Goal: Information Seeking & Learning: Learn about a topic

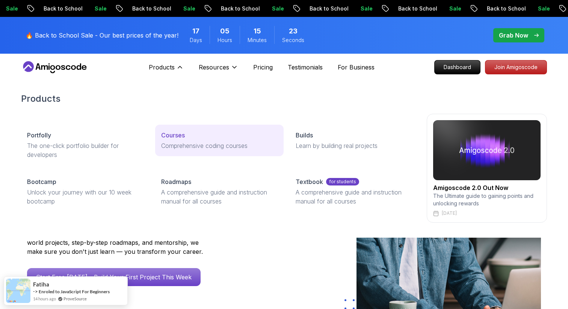
click at [203, 143] on p "Comprehensive coding courses" at bounding box center [219, 145] width 116 height 9
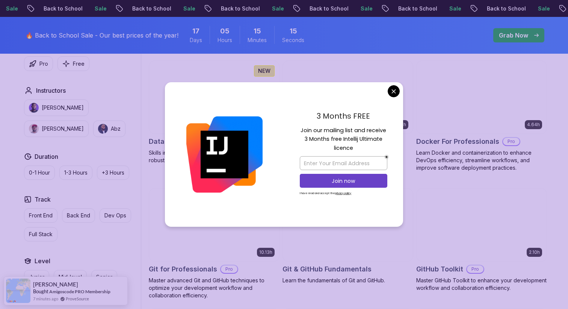
scroll to position [747, 0]
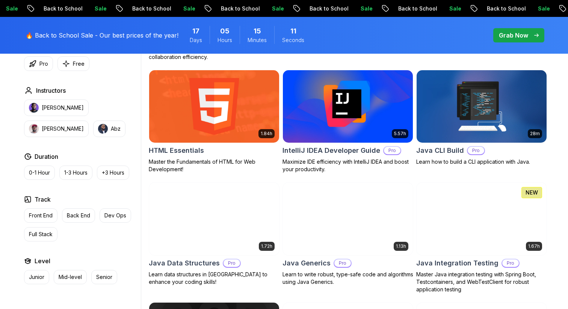
scroll to position [942, 0]
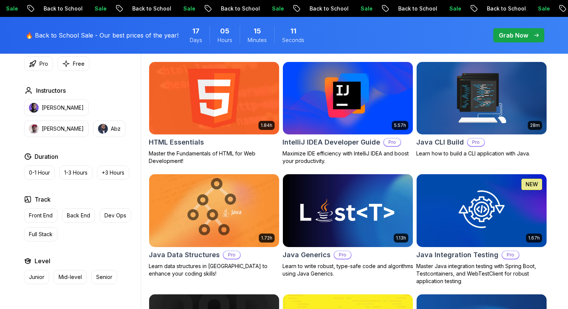
click at [226, 97] on img at bounding box center [214, 98] width 136 height 76
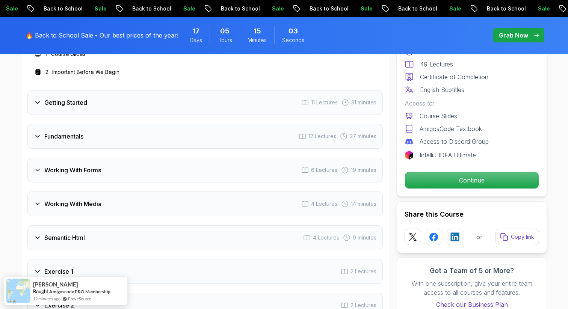
scroll to position [1040, 0]
click at [66, 138] on h3 "Fundamentals" at bounding box center [63, 137] width 39 height 9
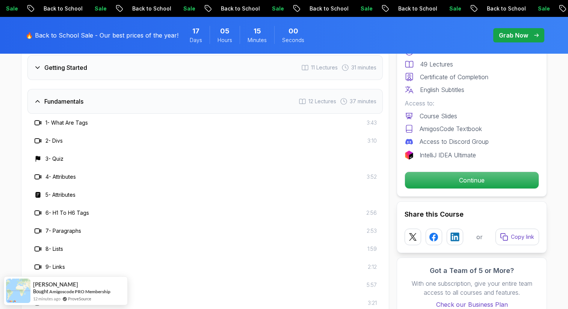
click at [78, 108] on div "Fundamentals 12 Lectures 37 minutes" at bounding box center [204, 101] width 355 height 25
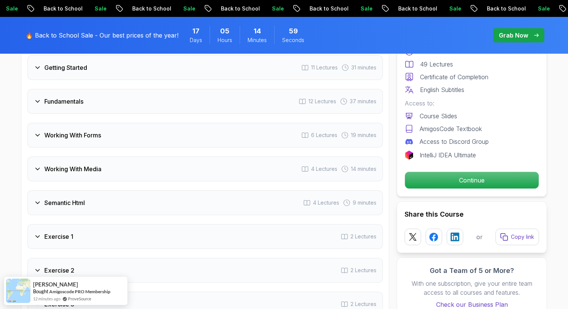
click at [77, 131] on h3 "Working With Forms" at bounding box center [72, 135] width 57 height 9
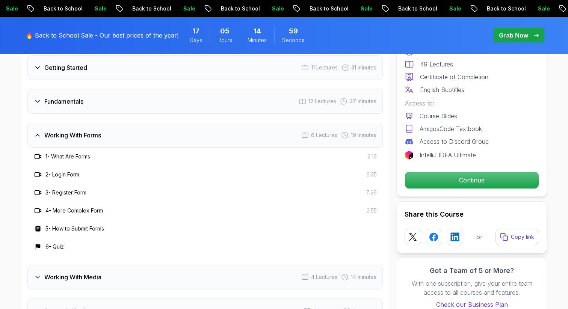
click at [82, 132] on h3 "Working With Forms" at bounding box center [72, 135] width 57 height 9
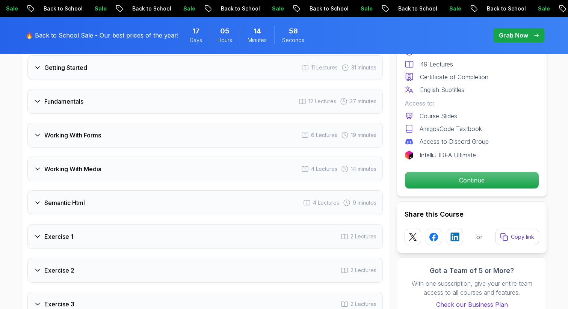
click at [73, 98] on h3 "Fundamentals" at bounding box center [63, 101] width 39 height 9
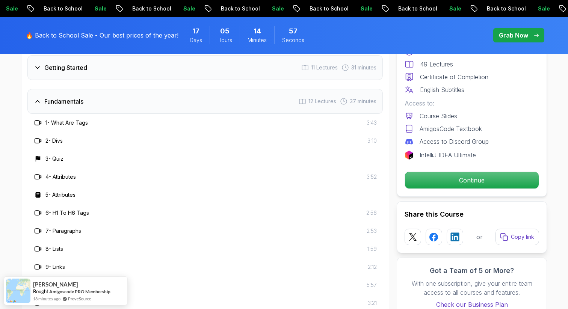
click at [70, 67] on h3 "Getting Started" at bounding box center [65, 67] width 43 height 9
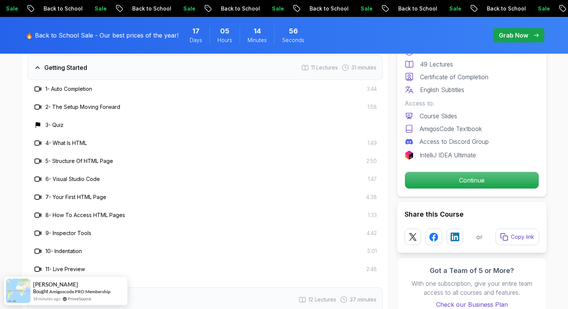
click at [70, 68] on h3 "Getting Started" at bounding box center [65, 67] width 43 height 9
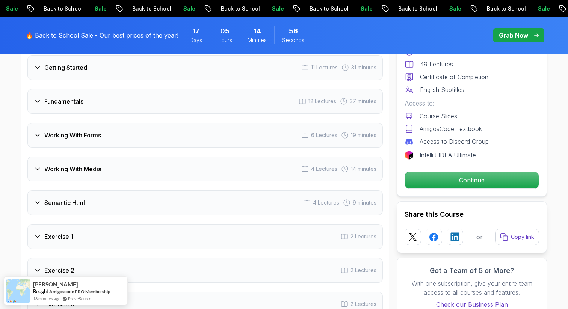
click at [71, 97] on h3 "Fundamentals" at bounding box center [63, 101] width 39 height 9
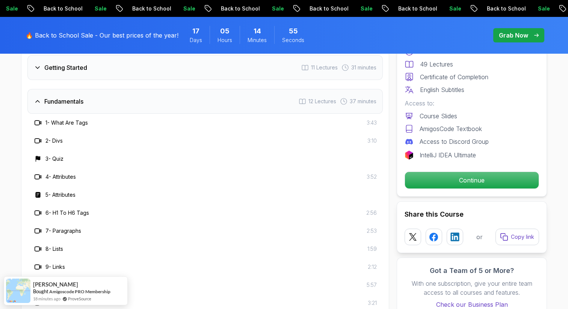
click at [76, 121] on h3 "1 - What Are Tags" at bounding box center [66, 123] width 42 height 8
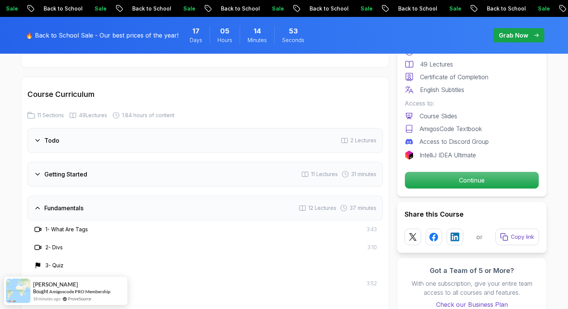
scroll to position [914, 0]
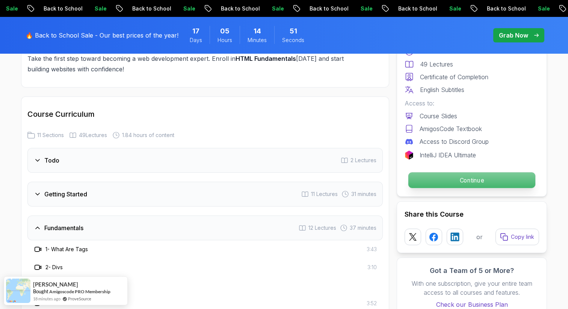
click at [467, 183] on p "Continue" at bounding box center [471, 180] width 127 height 16
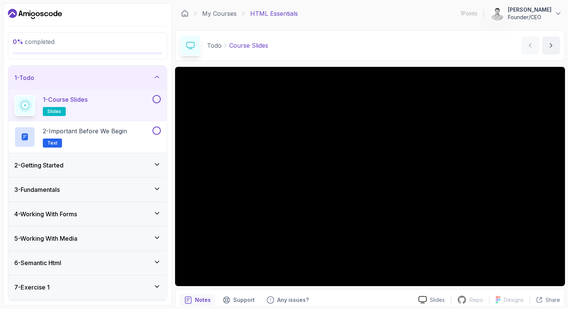
click at [519, 12] on p "[PERSON_NAME]" at bounding box center [530, 10] width 44 height 8
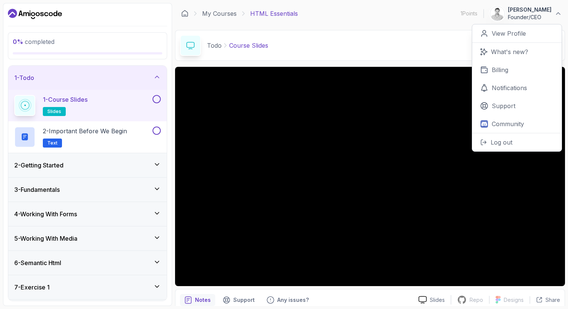
click at [523, 12] on p "[PERSON_NAME]" at bounding box center [530, 10] width 44 height 8
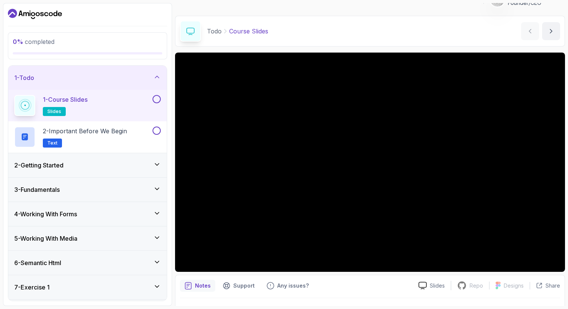
scroll to position [12, 0]
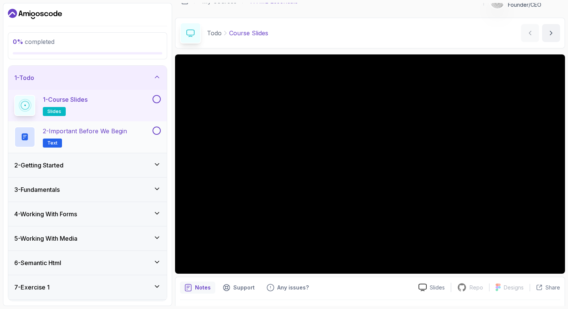
click at [121, 138] on h2 "2 - Important Before We Begin Text" at bounding box center [85, 137] width 84 height 21
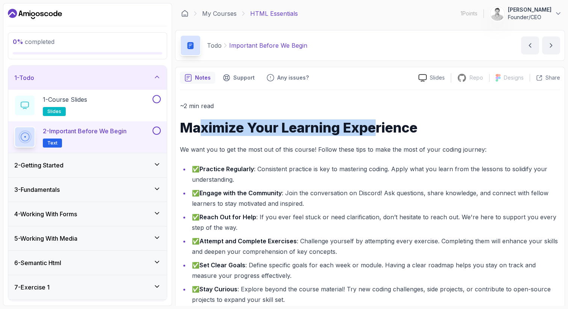
drag, startPoint x: 203, startPoint y: 126, endPoint x: 378, endPoint y: 133, distance: 175.6
click at [378, 133] on h1 "Maximize Your Learning Experience" at bounding box center [370, 127] width 380 height 15
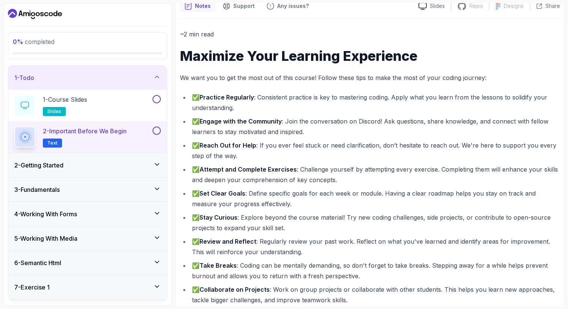
scroll to position [76, 0]
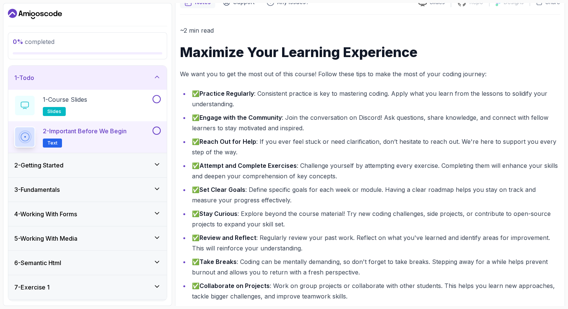
click at [101, 136] on h2 "2 - Important Before We Begin Text" at bounding box center [85, 137] width 84 height 21
click at [90, 162] on div "2 - Getting Started" at bounding box center [87, 165] width 147 height 9
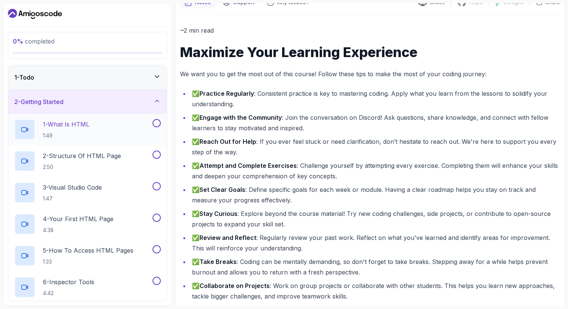
click at [109, 126] on div "1 - What Is HTML 1:49" at bounding box center [82, 129] width 137 height 21
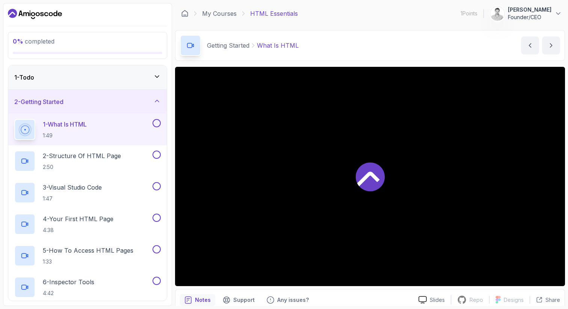
scroll to position [32, 0]
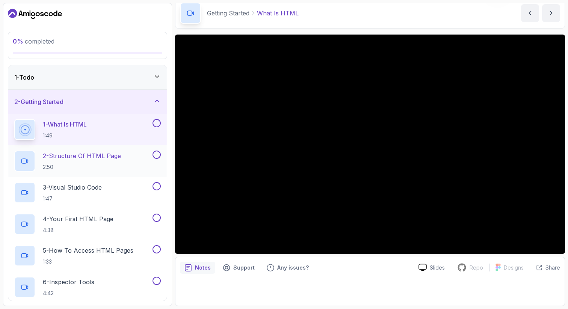
click at [120, 160] on p "2 - Structure Of HTML Page" at bounding box center [82, 155] width 78 height 9
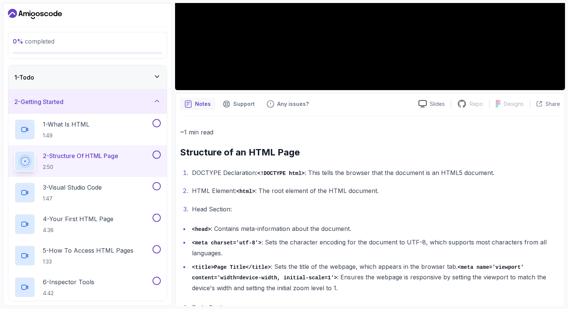
scroll to position [240, 0]
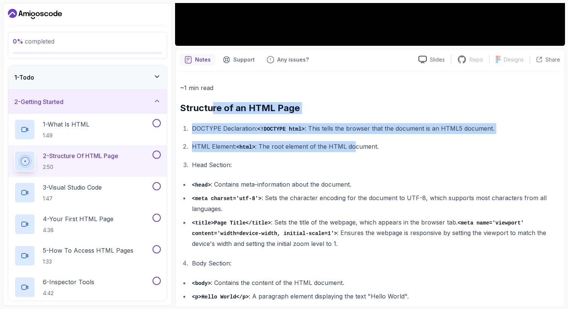
drag, startPoint x: 212, startPoint y: 107, endPoint x: 352, endPoint y: 150, distance: 147.3
click at [352, 150] on div "~1 min read Structure of an HTML Page DOCTYPE Declaration: <!DOCTYPE html> : Th…" at bounding box center [370, 192] width 380 height 219
click at [352, 150] on p "HTML Element: <html> : The root element of the HTML document." at bounding box center [376, 146] width 368 height 11
drag, startPoint x: 361, startPoint y: 150, endPoint x: 209, endPoint y: 108, distance: 157.0
click at [209, 108] on div "~1 min read Structure of an HTML Page DOCTYPE Declaration: <!DOCTYPE html> : Th…" at bounding box center [370, 192] width 380 height 219
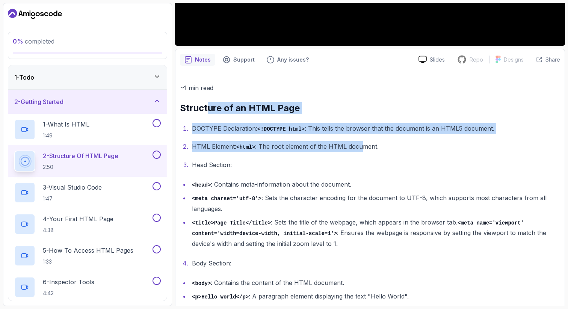
click at [209, 108] on h2 "Structure of an HTML Page" at bounding box center [370, 108] width 380 height 12
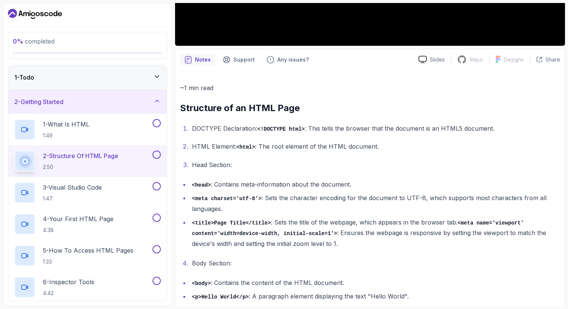
scroll to position [253, 0]
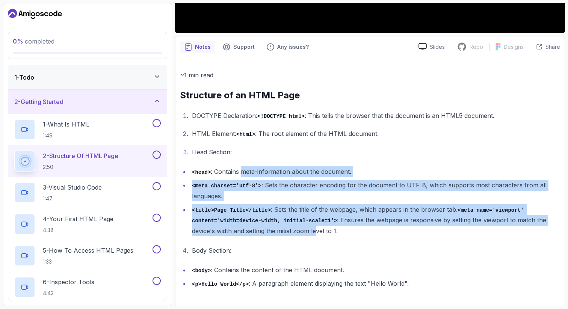
drag, startPoint x: 242, startPoint y: 166, endPoint x: 316, endPoint y: 230, distance: 97.5
click at [316, 230] on ul "<head> : Contains meta-information about the document. <meta charset='utf-8'> :…" at bounding box center [370, 201] width 380 height 70
click at [316, 230] on li "<title>Page Title</title> : Sets the title of the webpage, which appears in the…" at bounding box center [375, 220] width 371 height 32
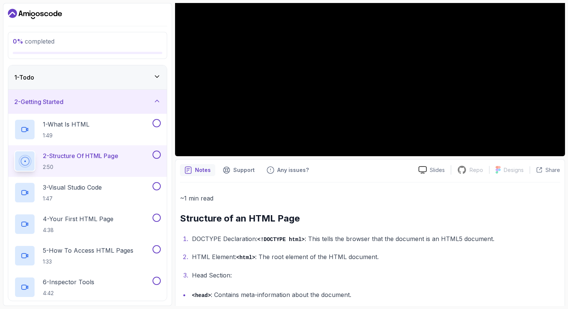
scroll to position [84, 0]
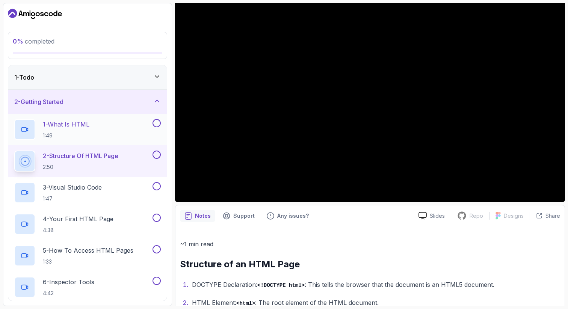
click at [95, 125] on div "1 - What Is HTML 1:49" at bounding box center [82, 129] width 137 height 21
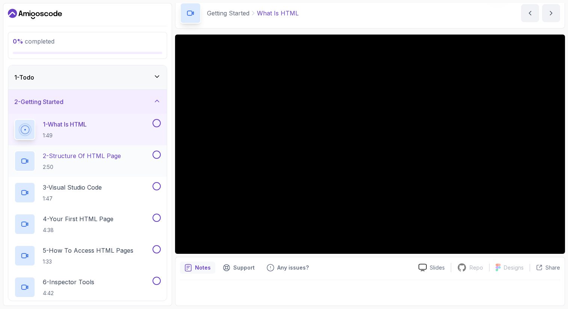
click at [87, 158] on p "2 - Structure Of HTML Page" at bounding box center [82, 155] width 78 height 9
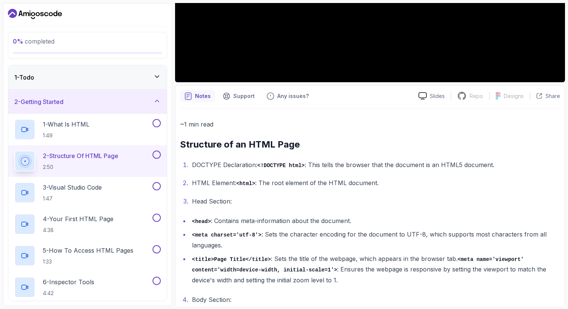
scroll to position [204, 0]
click at [119, 71] on div "1 - Todo" at bounding box center [87, 77] width 159 height 24
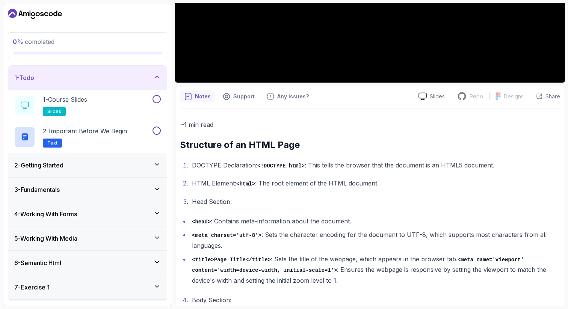
click at [120, 171] on div "2 - Getting Started" at bounding box center [87, 165] width 159 height 24
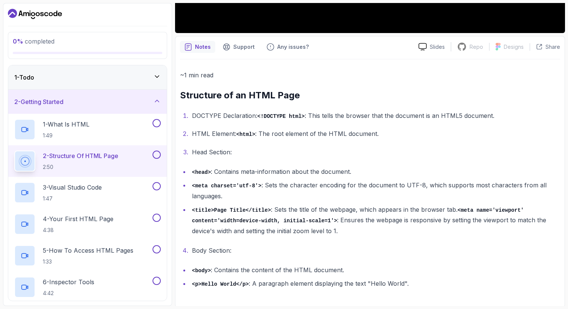
scroll to position [253, 0]
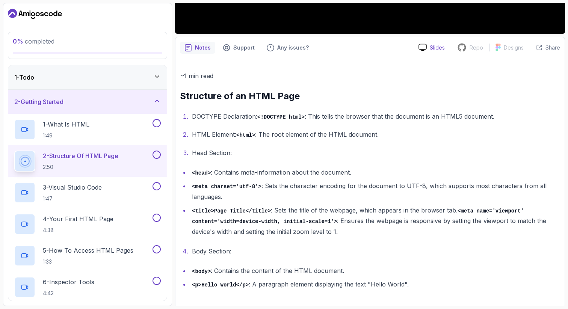
click at [433, 47] on p "Slides" at bounding box center [437, 48] width 15 height 8
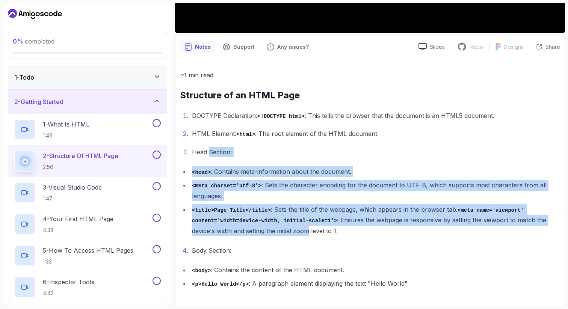
drag, startPoint x: 210, startPoint y: 152, endPoint x: 310, endPoint y: 227, distance: 125.6
click at [310, 227] on div "~1 min read Structure of an HTML Page DOCTYPE Declaration: <!DOCTYPE html> : Th…" at bounding box center [370, 179] width 380 height 219
click at [310, 227] on li "<title>Page Title</title> : Sets the title of the webpage, which appears in the…" at bounding box center [375, 220] width 371 height 32
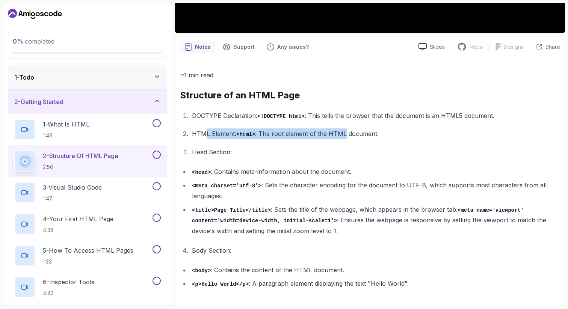
drag, startPoint x: 203, startPoint y: 133, endPoint x: 346, endPoint y: 135, distance: 142.8
click at [346, 135] on p "HTML Element: <html> : The root element of the HTML document." at bounding box center [376, 134] width 368 height 11
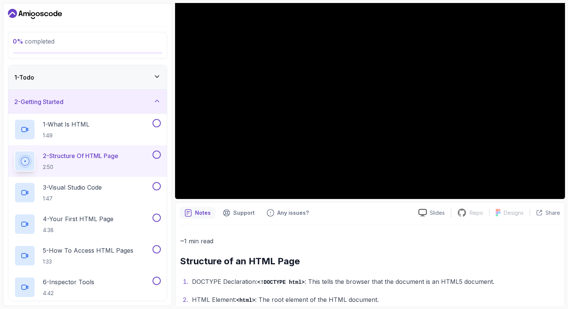
scroll to position [0, 0]
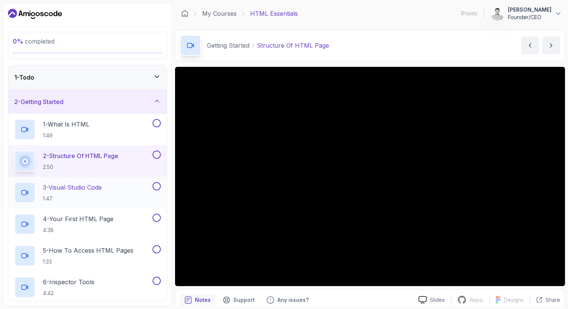
click at [97, 185] on p "3 - Visual Studio Code" at bounding box center [72, 187] width 59 height 9
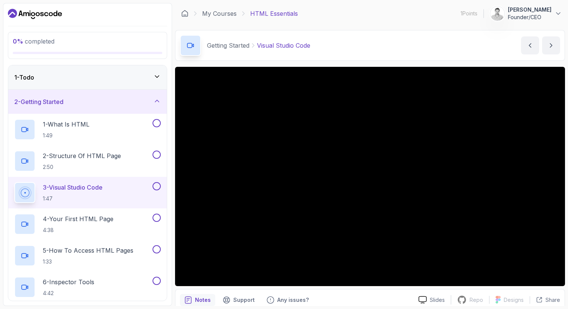
scroll to position [144, 0]
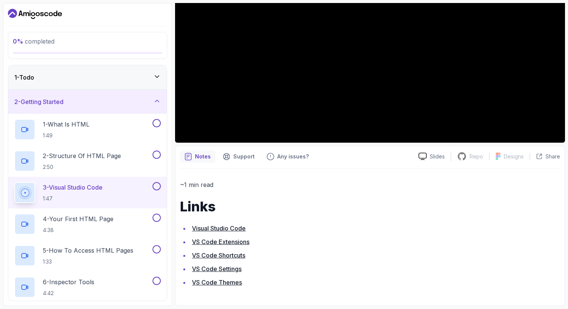
click at [93, 208] on div "3 - Visual Studio Code 1:47" at bounding box center [87, 193] width 159 height 32
click at [91, 222] on p "4 - Your First HTML Page" at bounding box center [78, 219] width 71 height 9
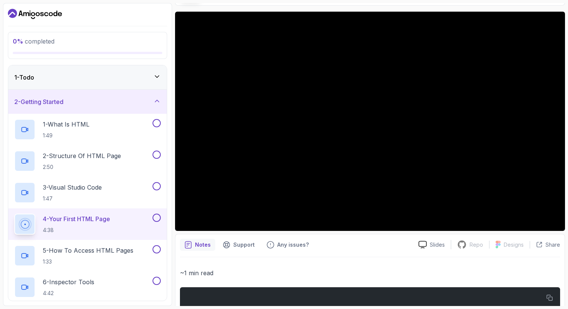
scroll to position [55, 0]
